Goal: Task Accomplishment & Management: Use online tool/utility

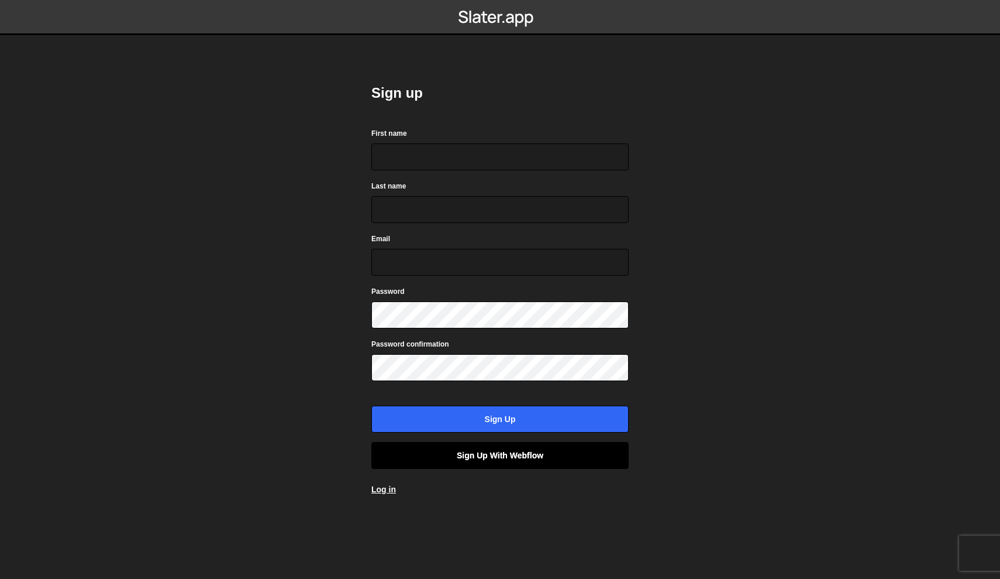
click at [528, 456] on link "Sign up with Webflow" at bounding box center [500, 455] width 257 height 27
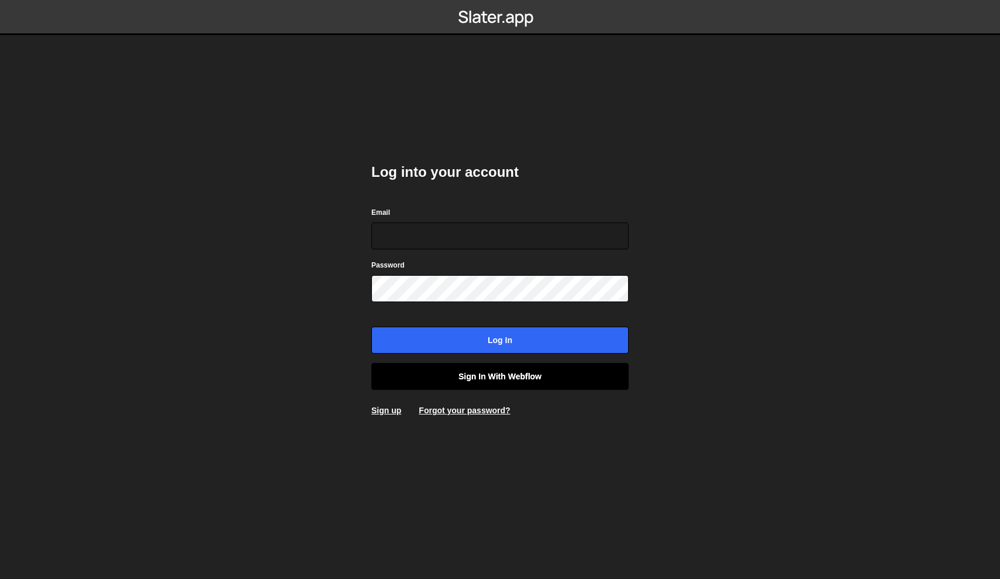
click at [567, 372] on link "Sign in with Webflow" at bounding box center [500, 376] width 257 height 27
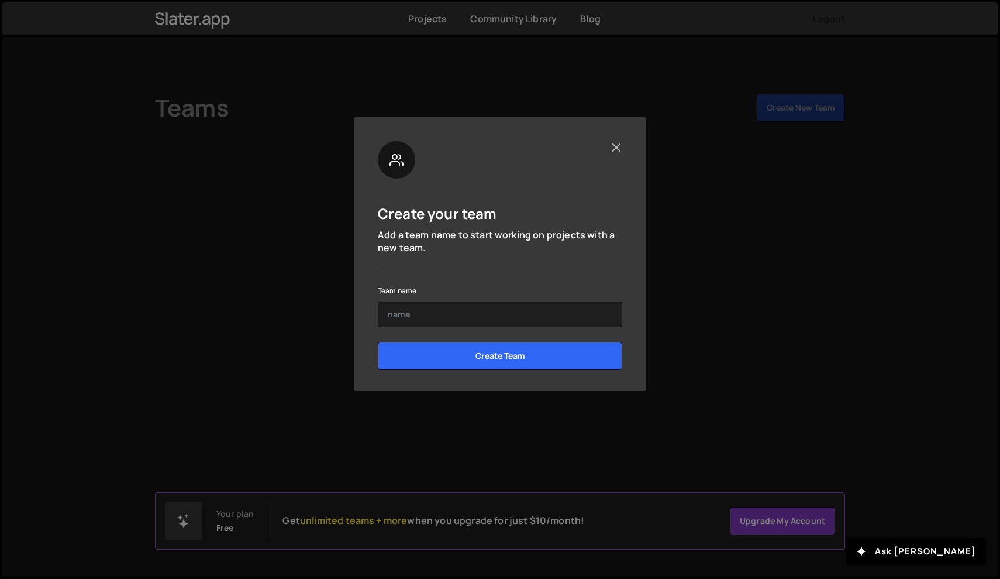
click at [620, 143] on button "Close" at bounding box center [616, 147] width 12 height 12
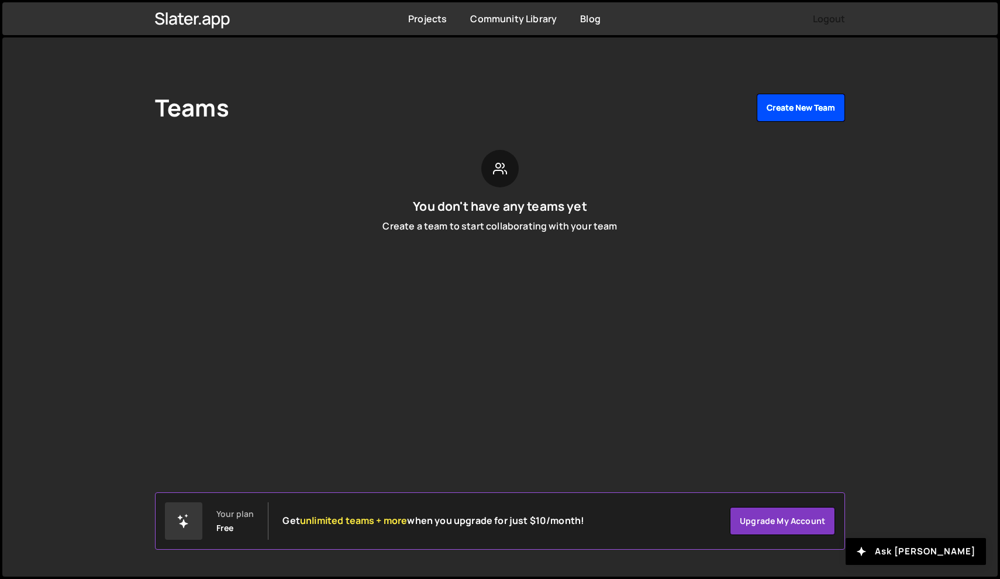
click at [785, 111] on button "Create New Team" at bounding box center [801, 108] width 88 height 28
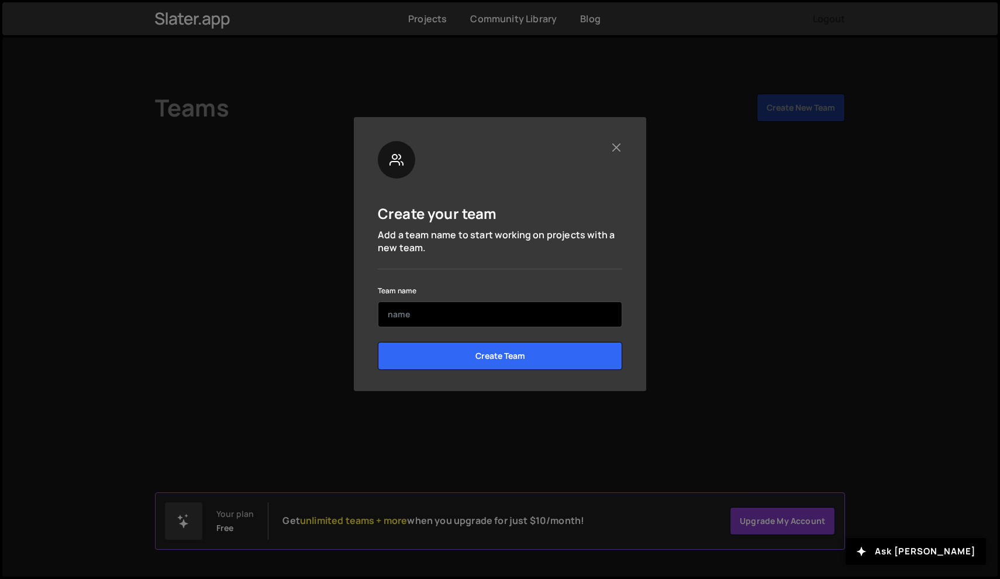
click at [528, 319] on input "text" at bounding box center [500, 314] width 245 height 26
type input "horizon preloaded"
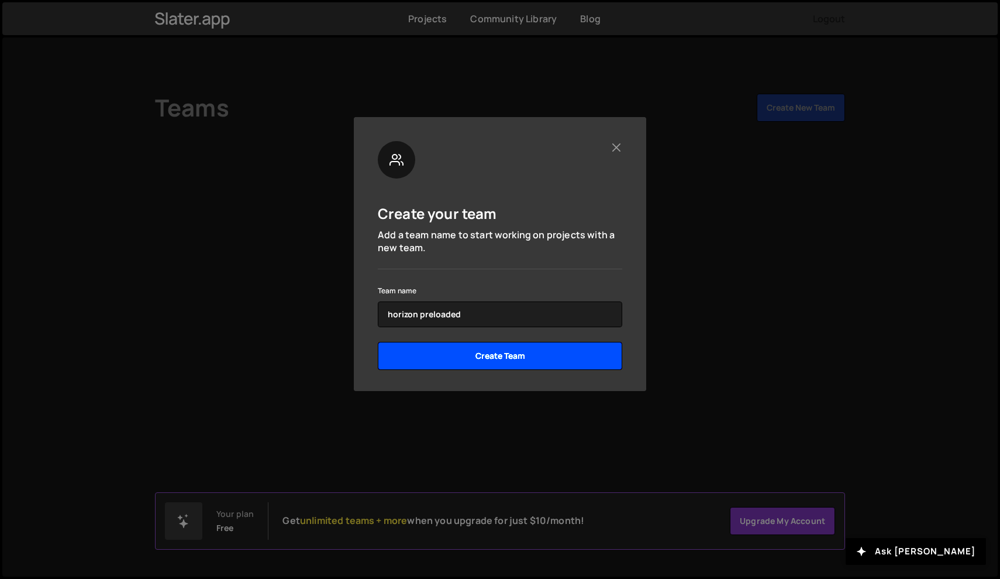
drag, startPoint x: 528, startPoint y: 319, endPoint x: 504, endPoint y: 366, distance: 52.6
click at [504, 366] on input "Create Team" at bounding box center [500, 356] width 245 height 28
click at [503, 357] on input "Create Team" at bounding box center [500, 356] width 245 height 28
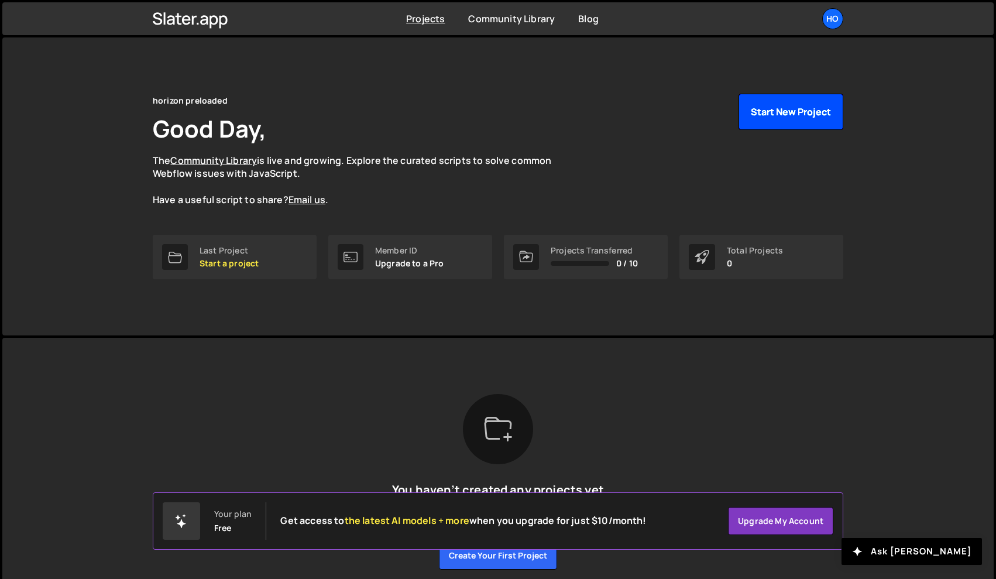
click at [756, 125] on button "Start New Project" at bounding box center [790, 112] width 105 height 36
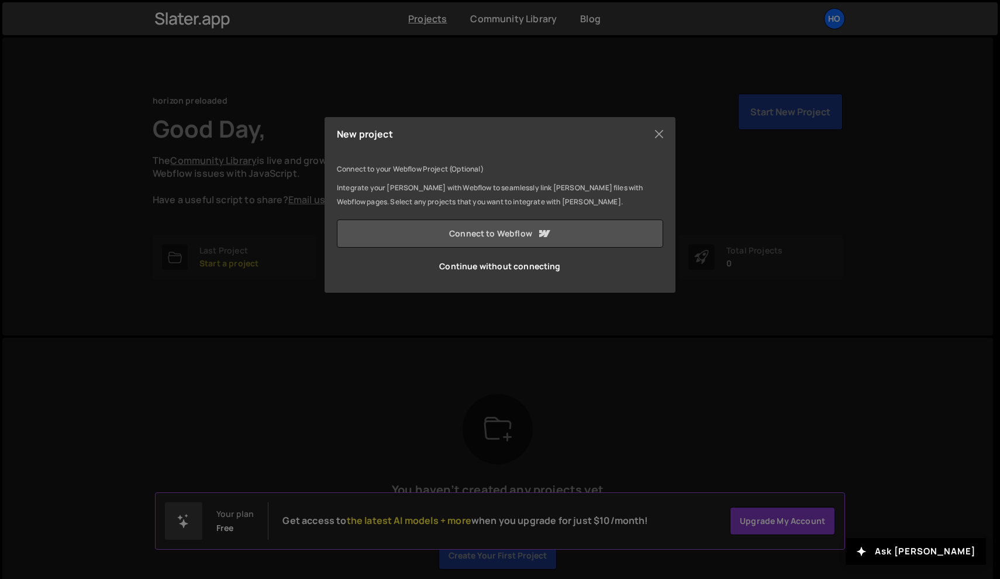
click at [504, 233] on link "Connect to Webflow" at bounding box center [500, 233] width 326 height 28
